Goal: Information Seeking & Learning: Learn about a topic

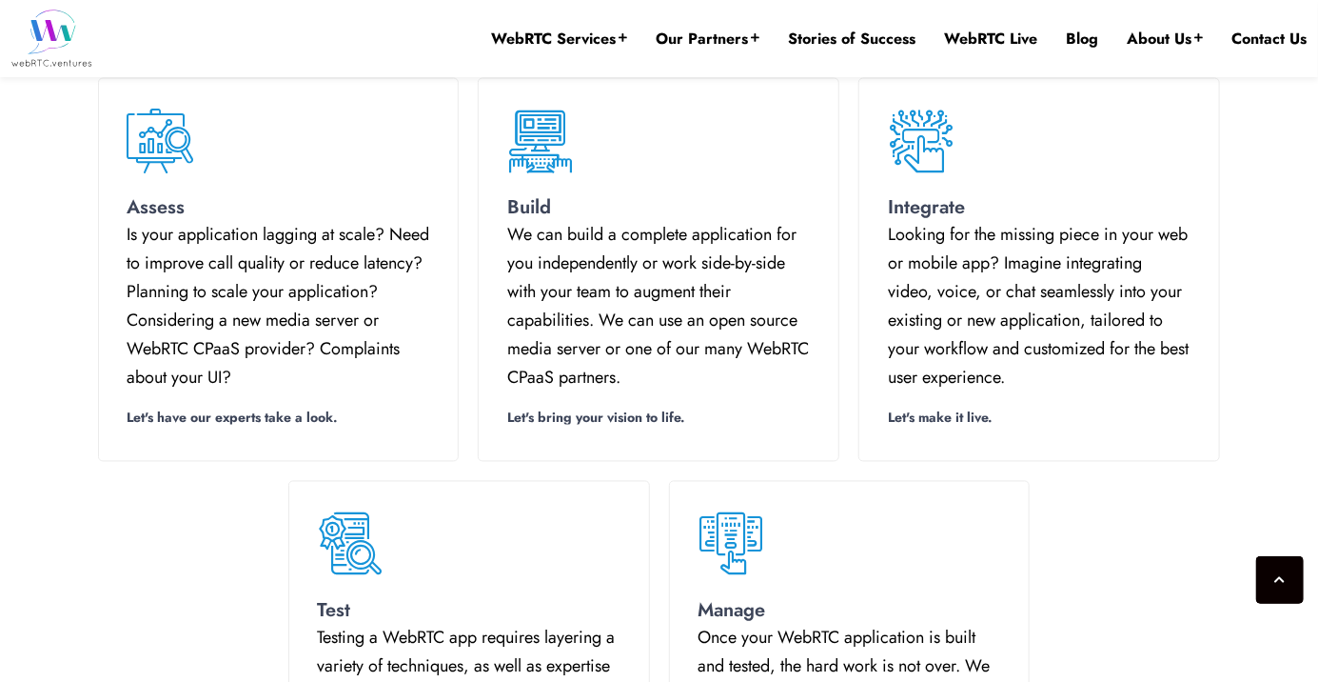
scroll to position [1419, 0]
click at [727, 35] on link "Our Partners" at bounding box center [708, 39] width 104 height 21
click at [105, 147] on div "Assess Is your application lagging at scale? Need to improve call quality or re…" at bounding box center [279, 269] width 362 height 384
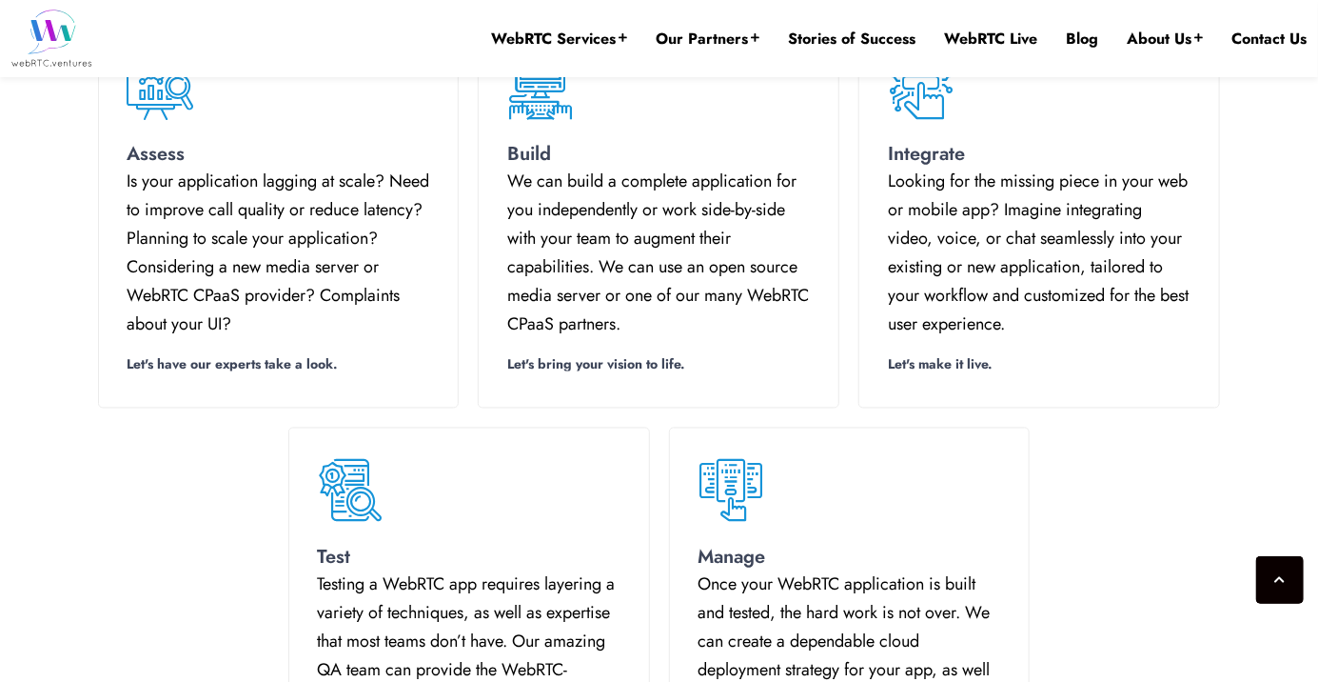
scroll to position [1511, 0]
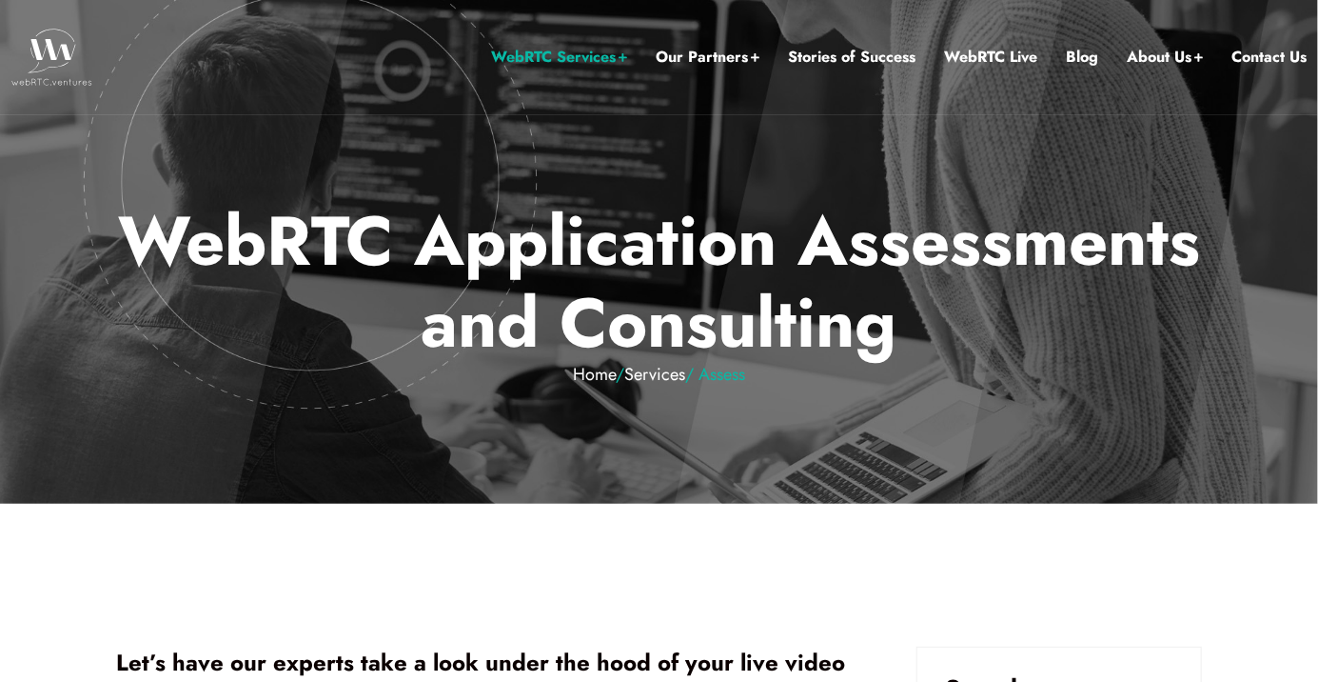
click at [49, 38] on img at bounding box center [51, 57] width 81 height 57
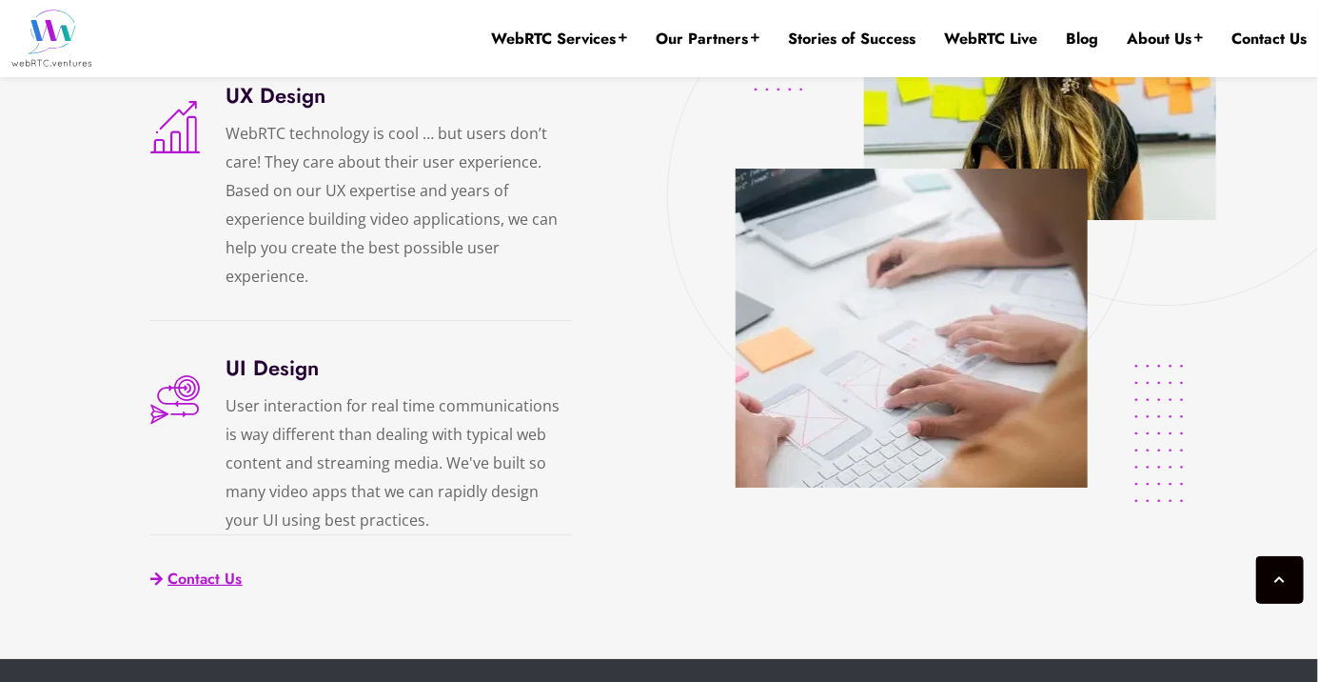
scroll to position [2880, 0]
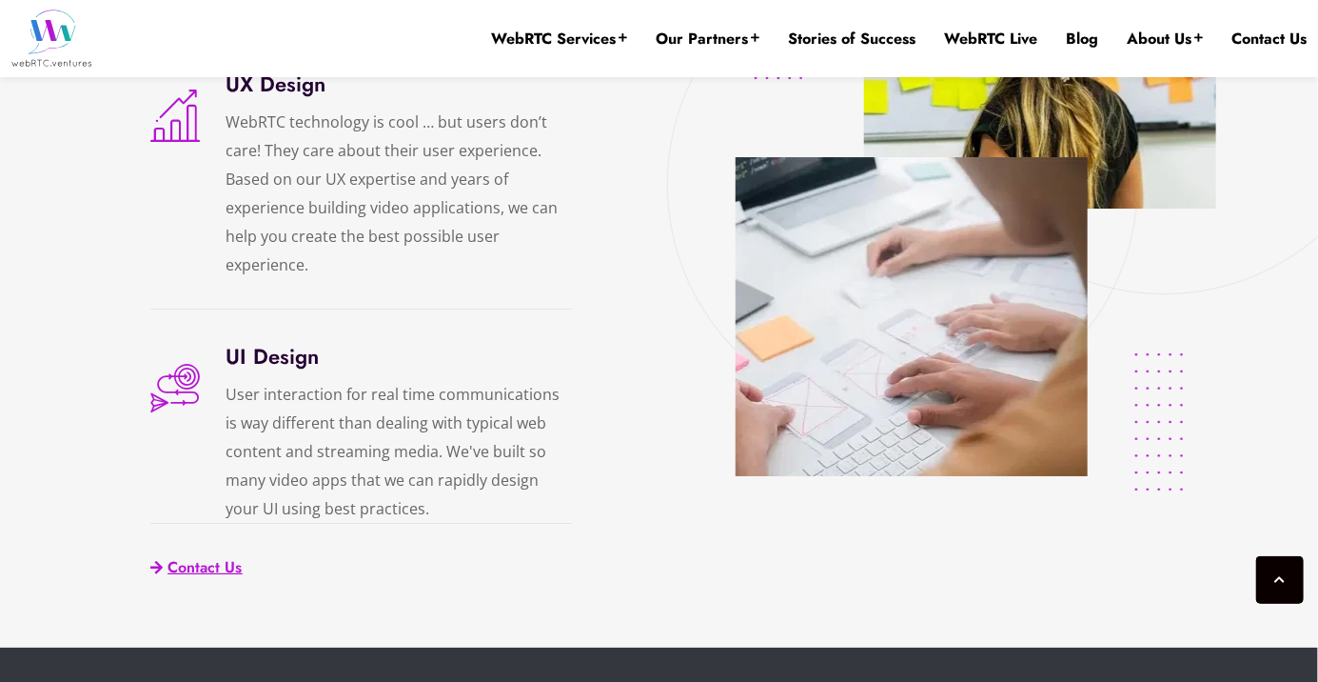
click at [713, 40] on link "Our Partners" at bounding box center [708, 39] width 104 height 21
click at [736, 120] on link "AWS Partner Network (APN)" at bounding box center [703, 134] width 200 height 82
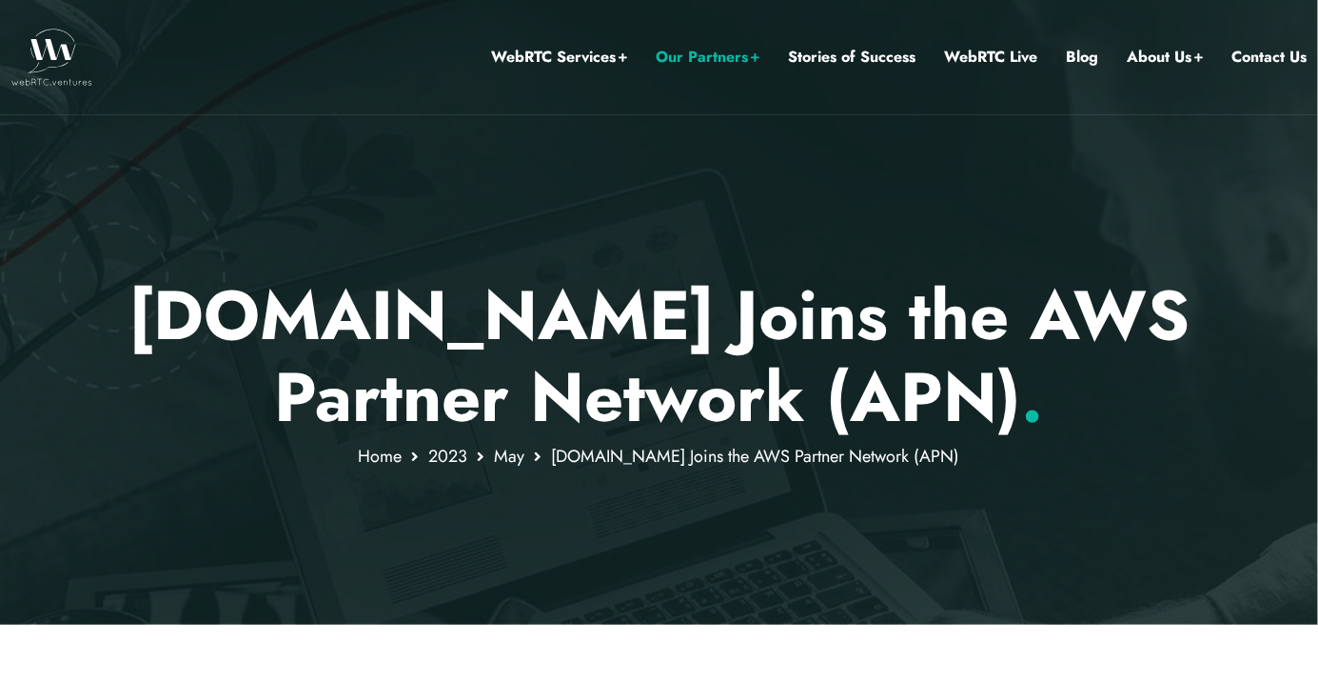
click at [868, 54] on link "Stories of Success" at bounding box center [852, 57] width 128 height 25
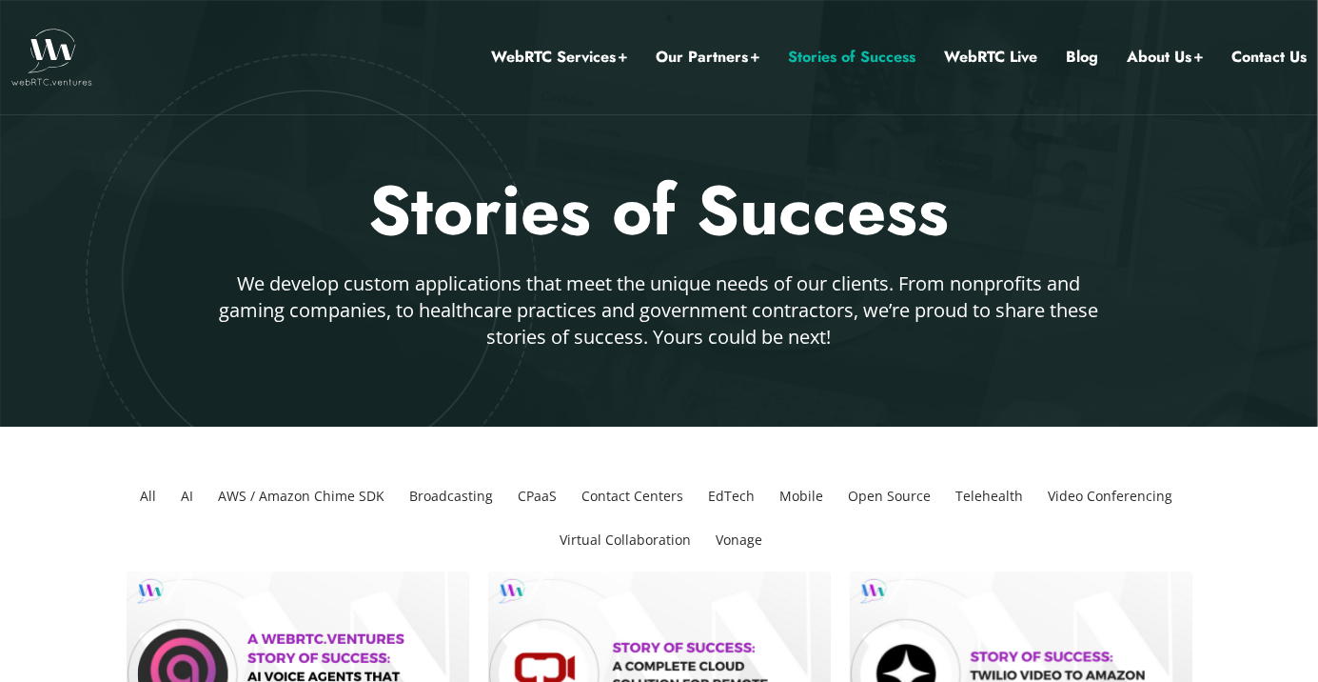
click at [1011, 52] on link "WebRTC Live" at bounding box center [990, 57] width 93 height 25
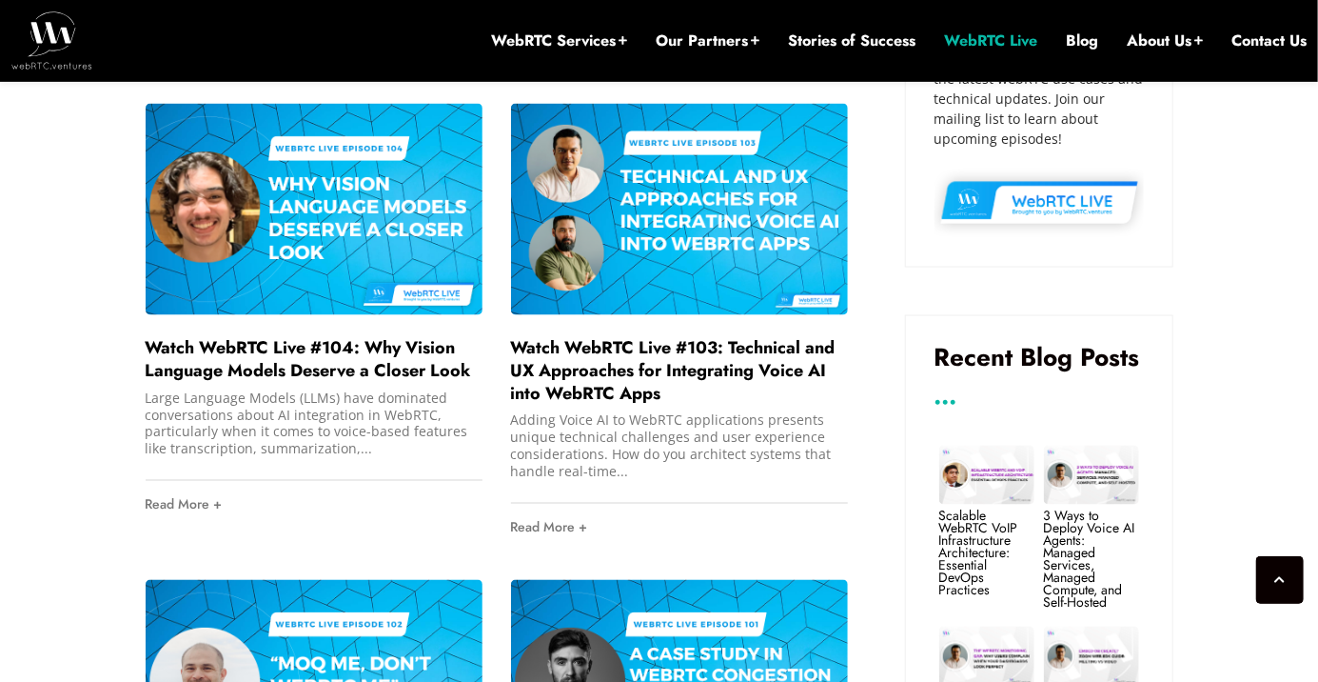
scroll to position [1181, 0]
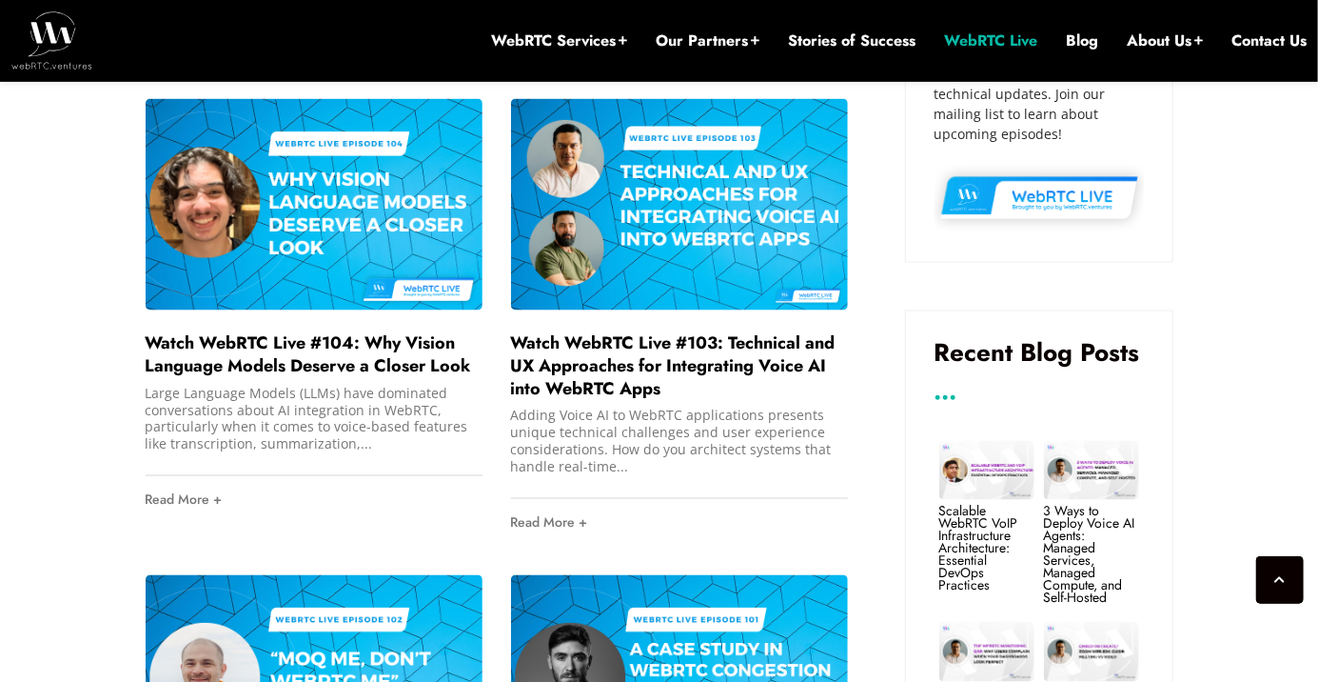
click at [805, 340] on link "Watch WebRTC Live #103: Technical and UX Approaches for Integrating Voice AI in…" at bounding box center [673, 365] width 325 height 70
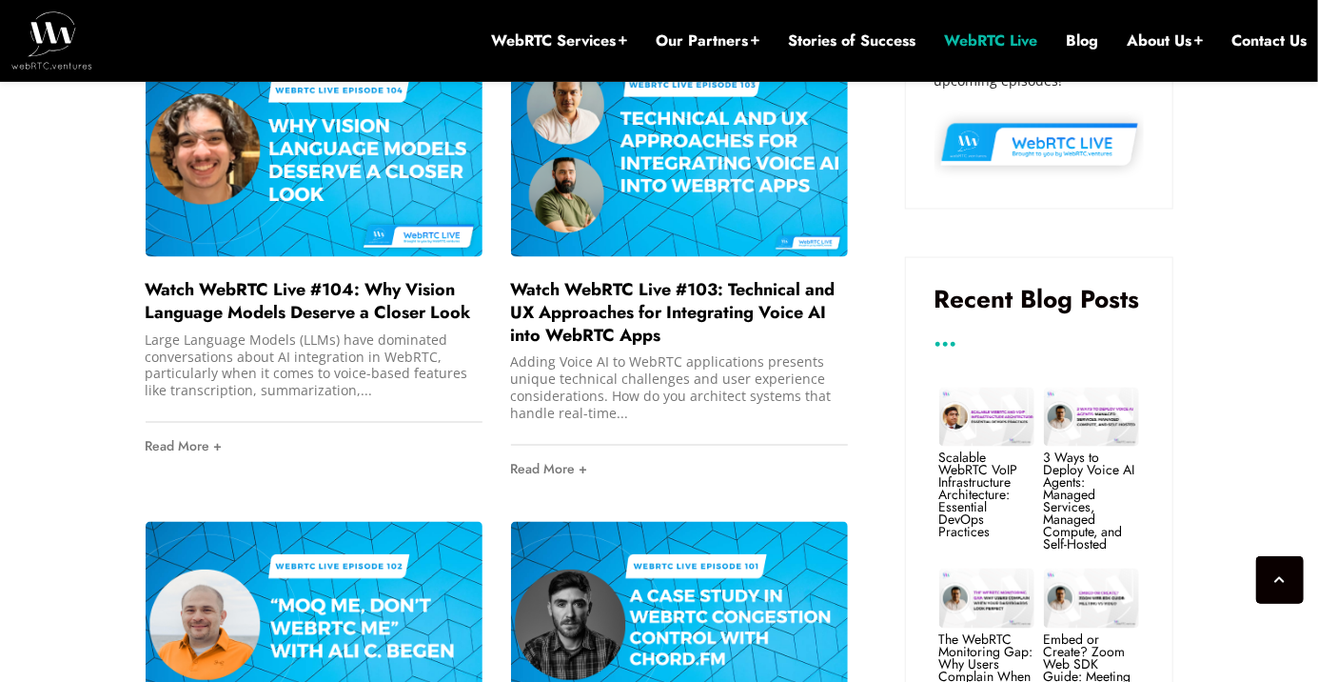
scroll to position [1273, 0]
